Goal: Obtain resource: Download file/media

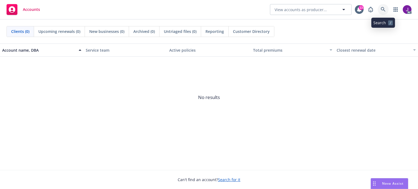
click at [384, 6] on link at bounding box center [383, 9] width 11 height 11
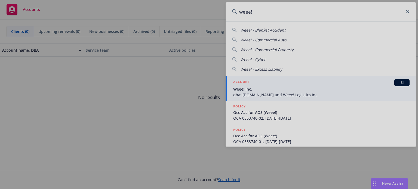
type input "weee!"
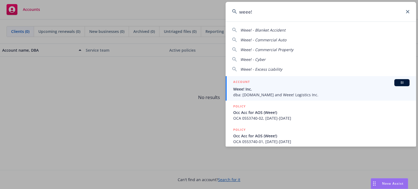
click at [397, 82] on span "BI" at bounding box center [402, 82] width 11 height 5
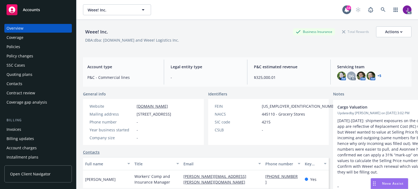
click at [11, 46] on div "Policies" at bounding box center [14, 46] width 14 height 9
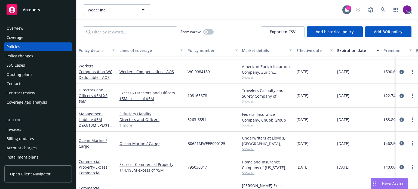
scroll to position [20, 0]
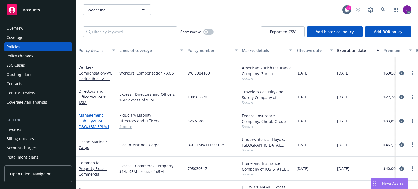
click at [96, 126] on span "- $5M D&O/$3M EPL/$1M Fiduciary/" at bounding box center [96, 126] width 34 height 17
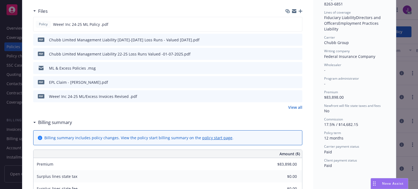
scroll to position [143, 0]
click at [286, 26] on icon "download file" at bounding box center [288, 26] width 4 height 1
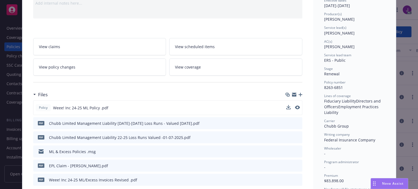
scroll to position [0, 0]
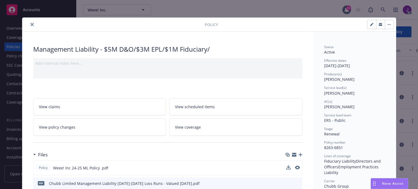
click at [29, 25] on button "close" at bounding box center [32, 24] width 7 height 7
